Goal: Task Accomplishment & Management: Use online tool/utility

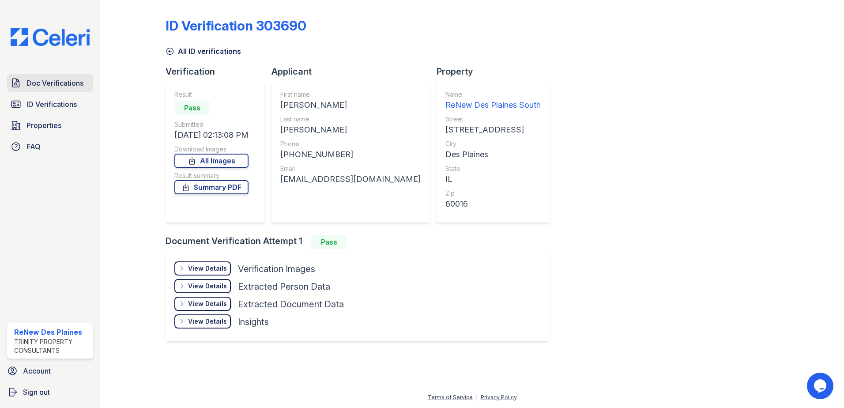
click at [49, 83] on span "Doc Verifications" at bounding box center [54, 83] width 57 height 11
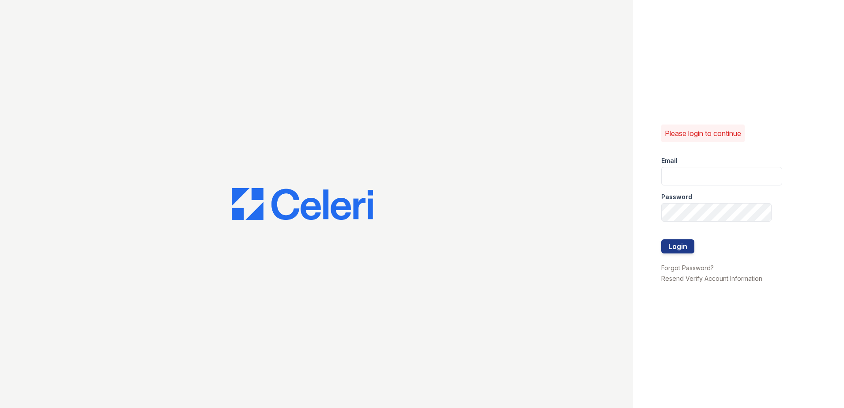
type input "[EMAIL_ADDRESS][DOMAIN_NAME]"
click at [664, 246] on button "Login" at bounding box center [677, 246] width 33 height 14
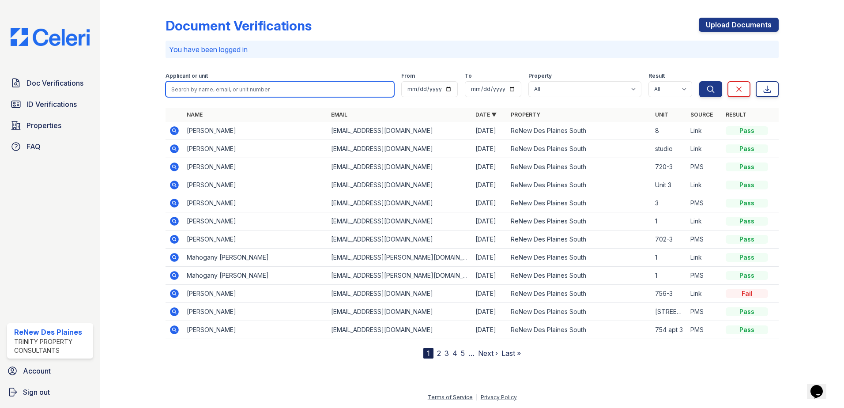
click at [198, 88] on input "search" at bounding box center [280, 89] width 229 height 16
type input "brandon"
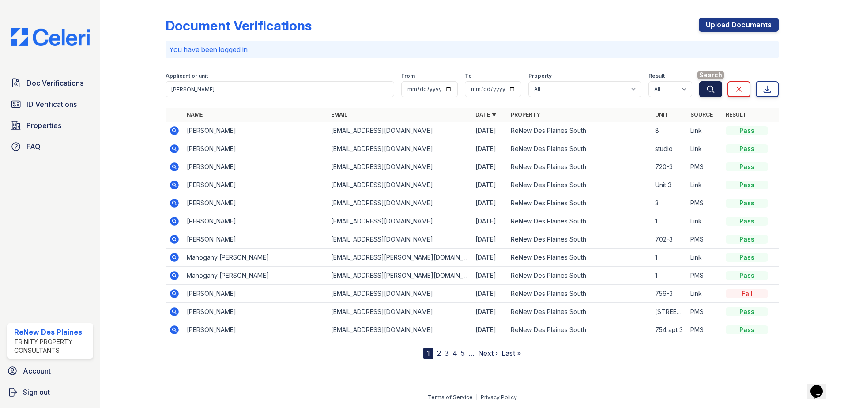
click at [706, 83] on button "Search" at bounding box center [710, 89] width 23 height 16
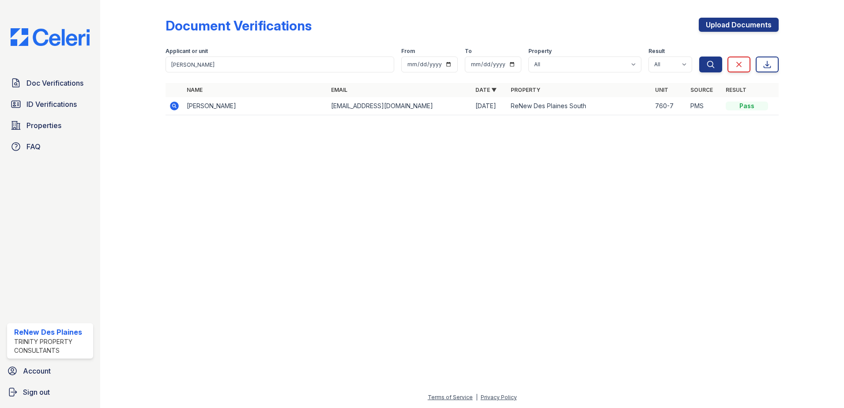
click at [172, 106] on icon at bounding box center [174, 106] width 9 height 9
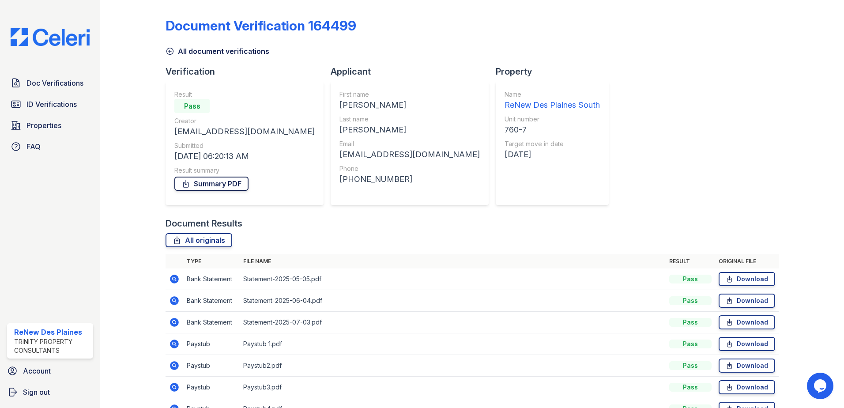
click at [204, 183] on link "Summary PDF" at bounding box center [211, 184] width 74 height 14
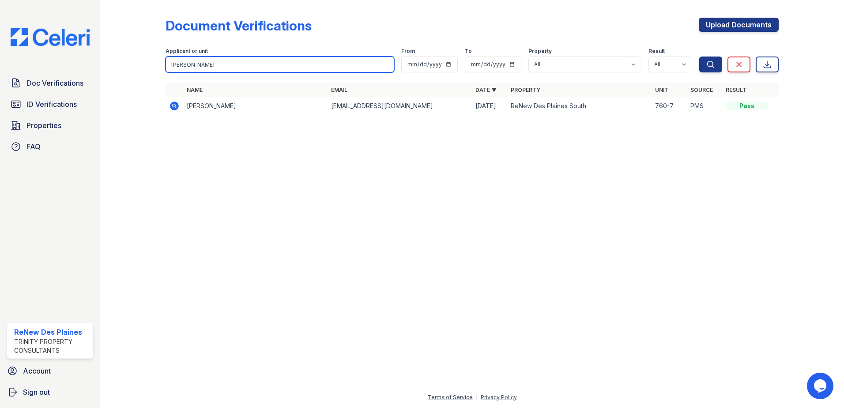
click at [213, 61] on input "brandon" at bounding box center [280, 65] width 229 height 16
type input "b"
type input "[PERSON_NAME]"
click at [699, 57] on button "Search" at bounding box center [710, 65] width 23 height 16
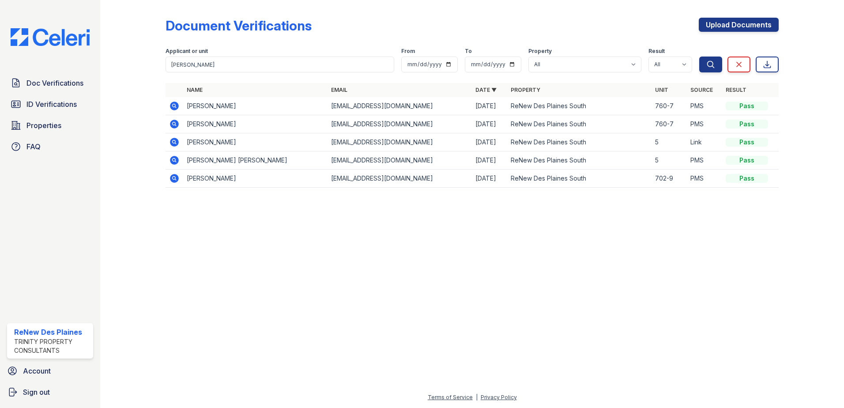
click at [174, 106] on icon at bounding box center [174, 105] width 2 height 2
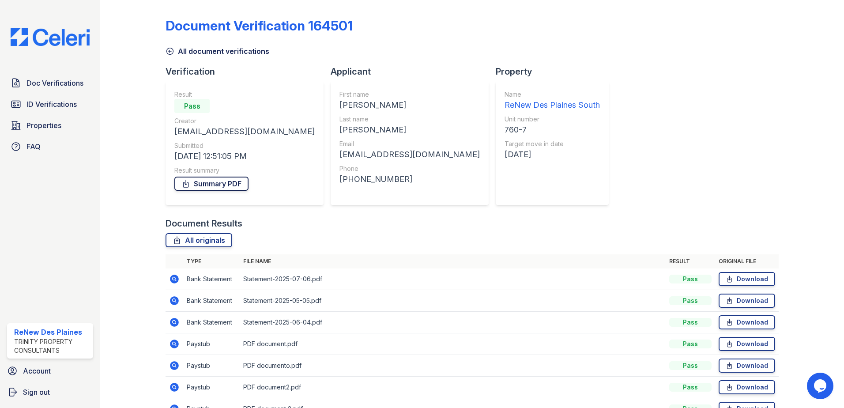
click at [207, 185] on link "Summary PDF" at bounding box center [211, 184] width 74 height 14
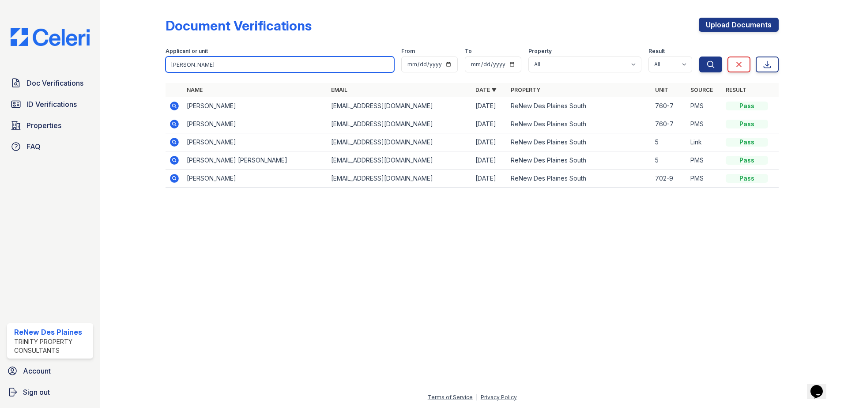
drag, startPoint x: 200, startPoint y: 62, endPoint x: 83, endPoint y: 63, distance: 117.0
click at [83, 63] on div "Doc Verifications ID Verifications Properties FAQ ReNew Des Plaines Trinity Pro…" at bounding box center [422, 204] width 844 height 408
type input "[PERSON_NAME]"
click at [699, 57] on button "Search" at bounding box center [710, 65] width 23 height 16
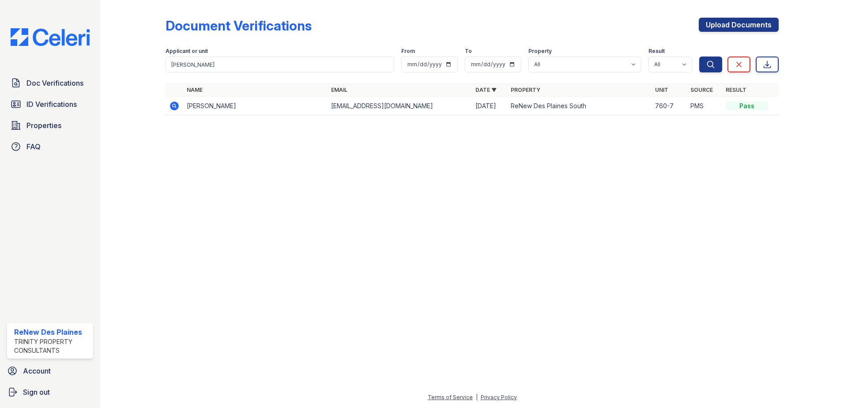
click at [176, 109] on icon at bounding box center [174, 106] width 9 height 9
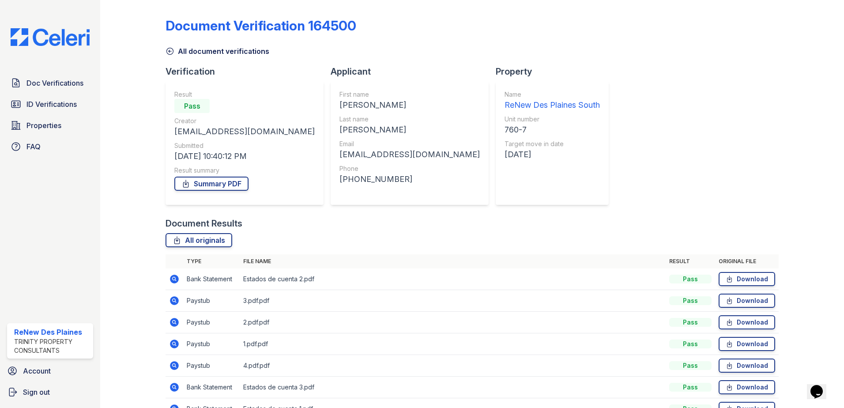
scroll to position [44, 0]
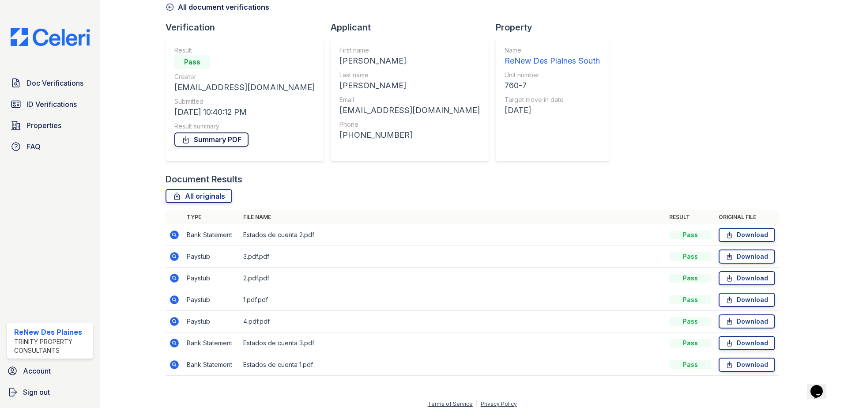
click at [195, 136] on link "Summary PDF" at bounding box center [211, 139] width 74 height 14
